Goal: Transaction & Acquisition: Subscribe to service/newsletter

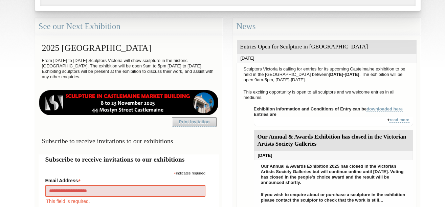
type input "**********"
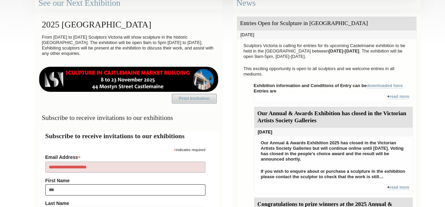
type input "****"
type input "*****"
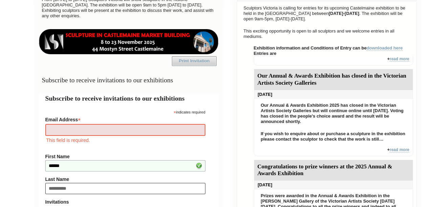
type input "**********"
